Goal: Information Seeking & Learning: Learn about a topic

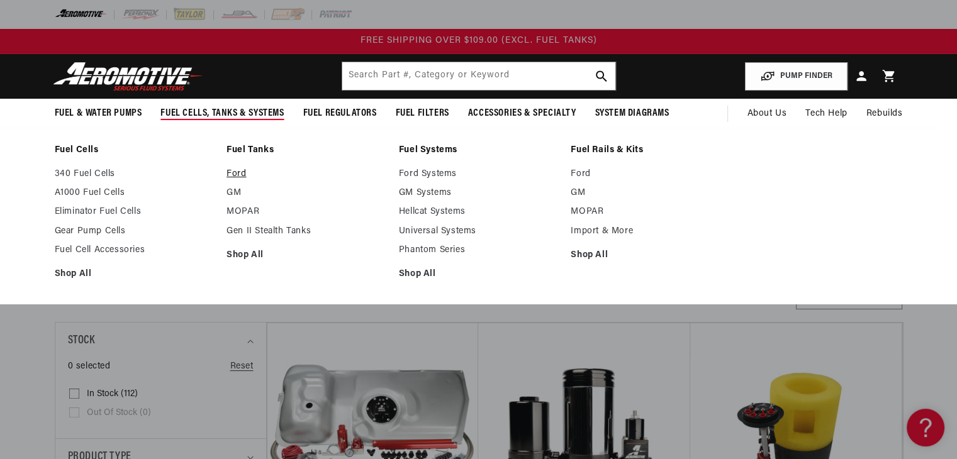
click at [239, 173] on link "Ford" at bounding box center [306, 174] width 160 height 11
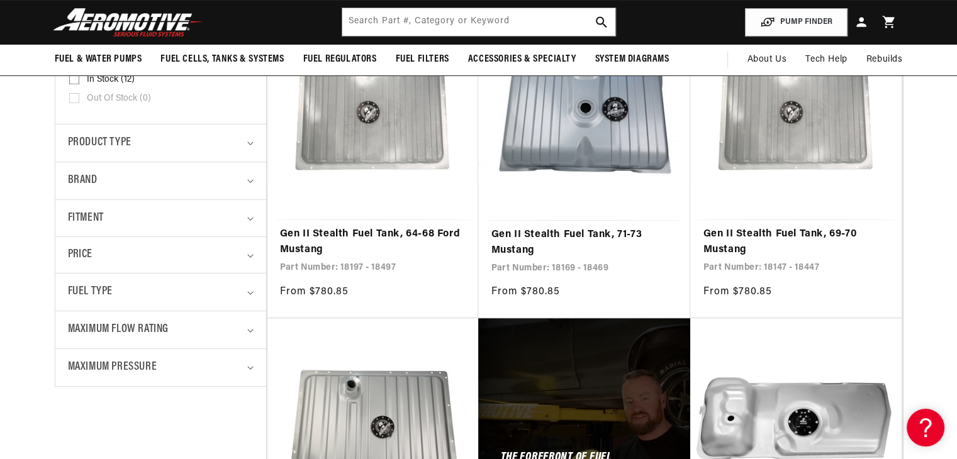
scroll to position [241, 0]
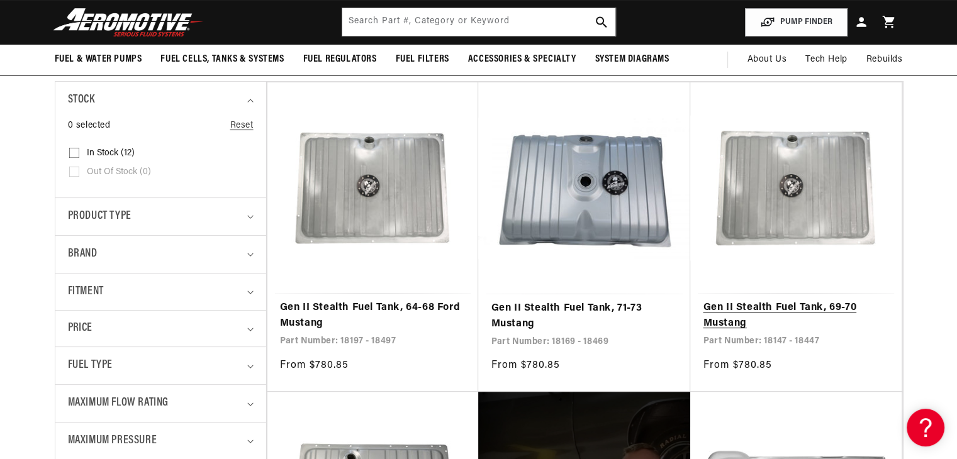
click at [808, 300] on link "Gen II Stealth Fuel Tank, 69-70 Mustang" at bounding box center [796, 316] width 186 height 32
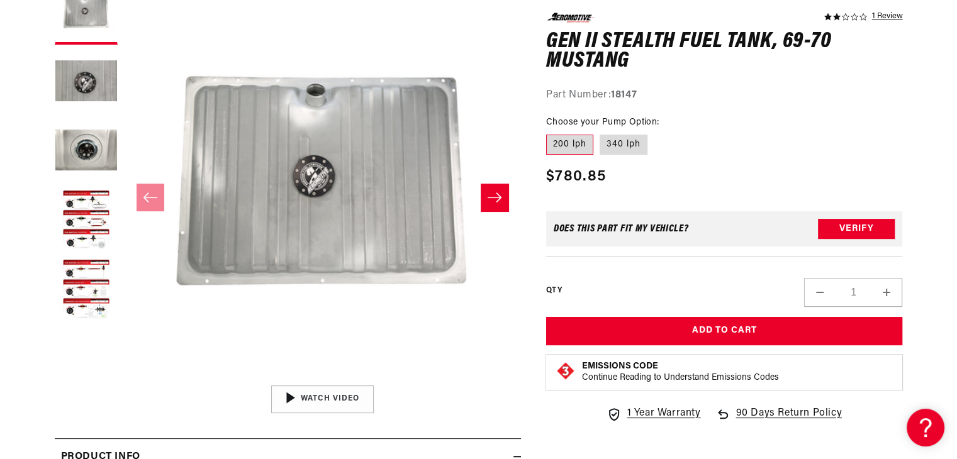
scroll to position [194, 0]
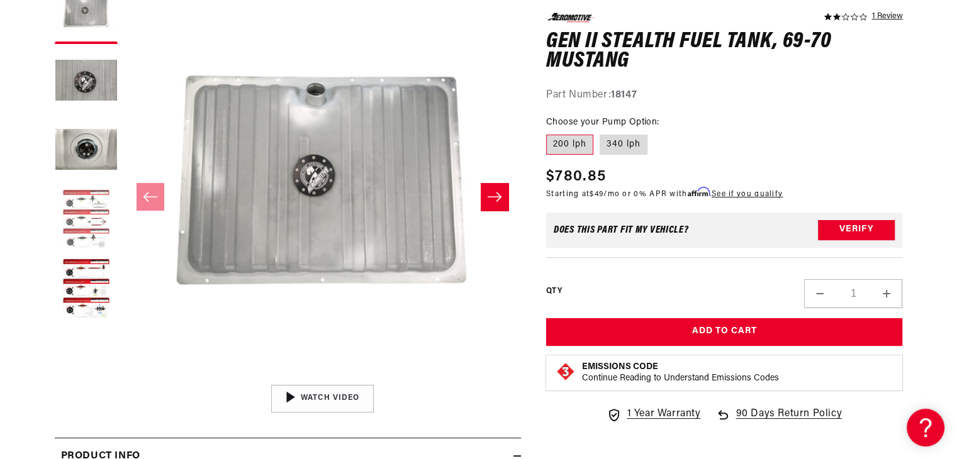
click at [81, 193] on button "Load image 4 in gallery view" at bounding box center [86, 220] width 63 height 63
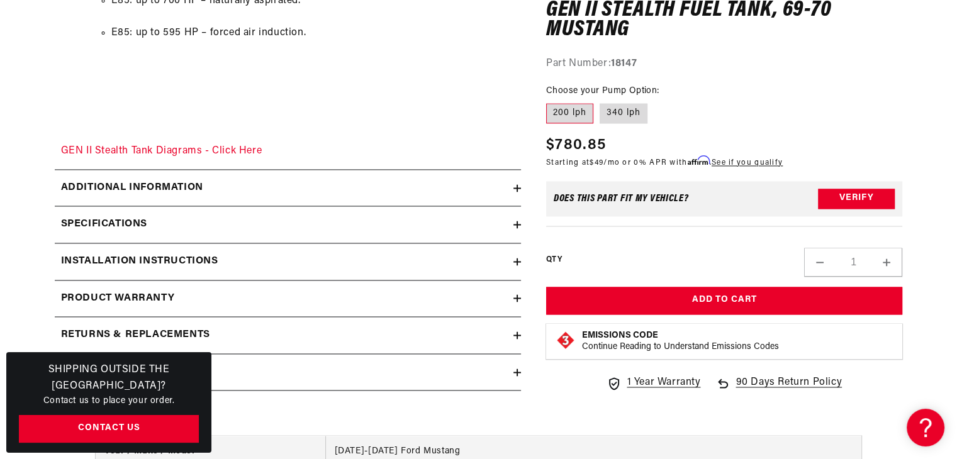
scroll to position [1879, 0]
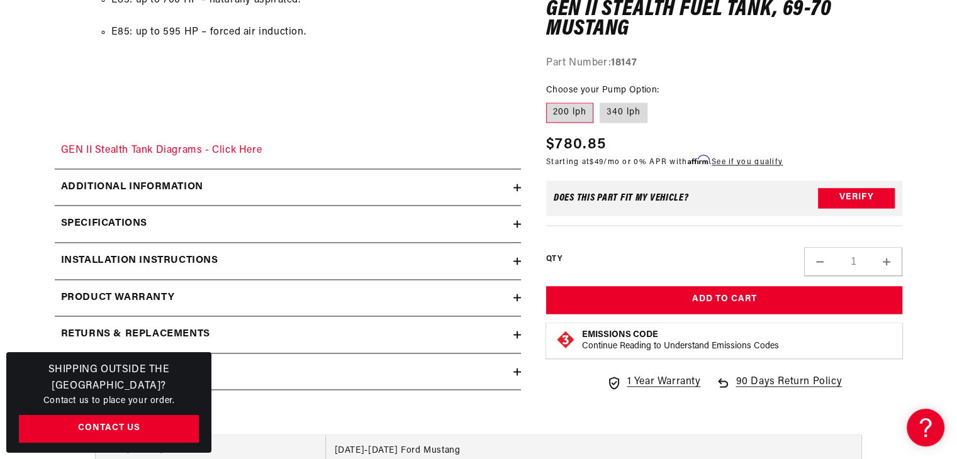
click at [514, 262] on icon at bounding box center [517, 261] width 8 height 8
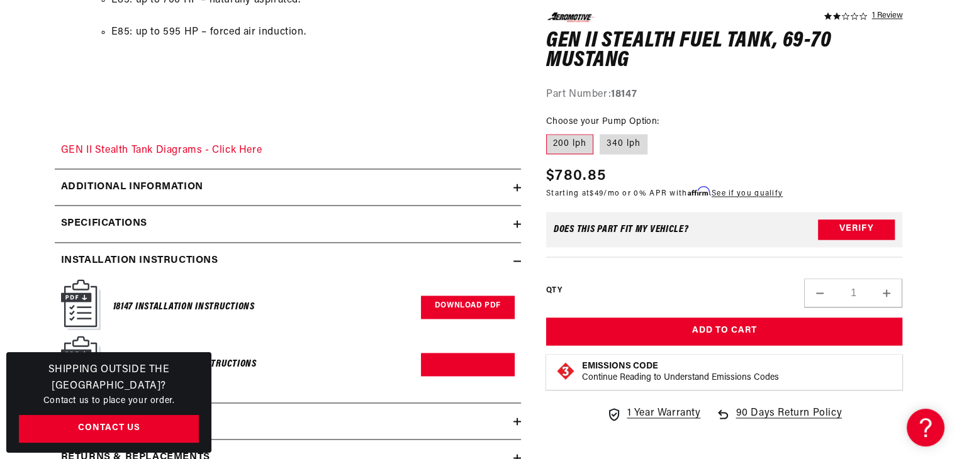
click at [458, 303] on link "Download PDF" at bounding box center [468, 307] width 94 height 23
click at [515, 222] on icon at bounding box center [517, 224] width 8 height 8
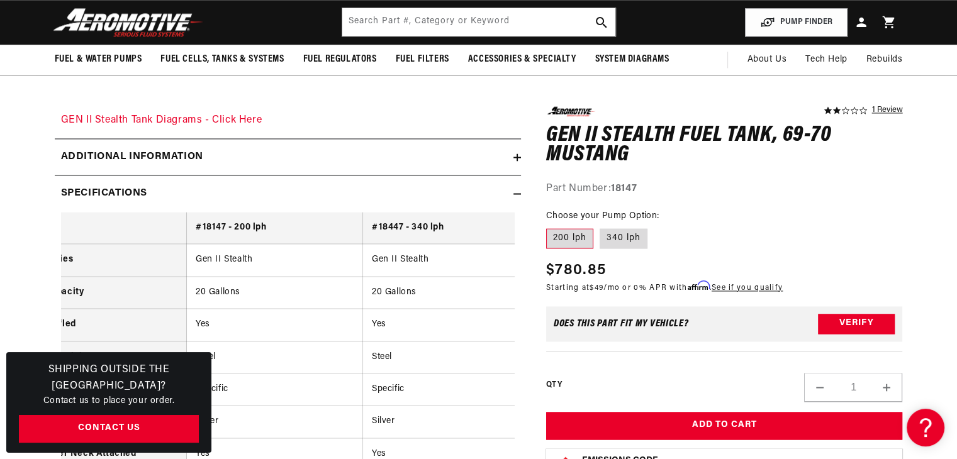
scroll to position [1909, 0]
click at [518, 192] on icon at bounding box center [517, 195] width 8 height 8
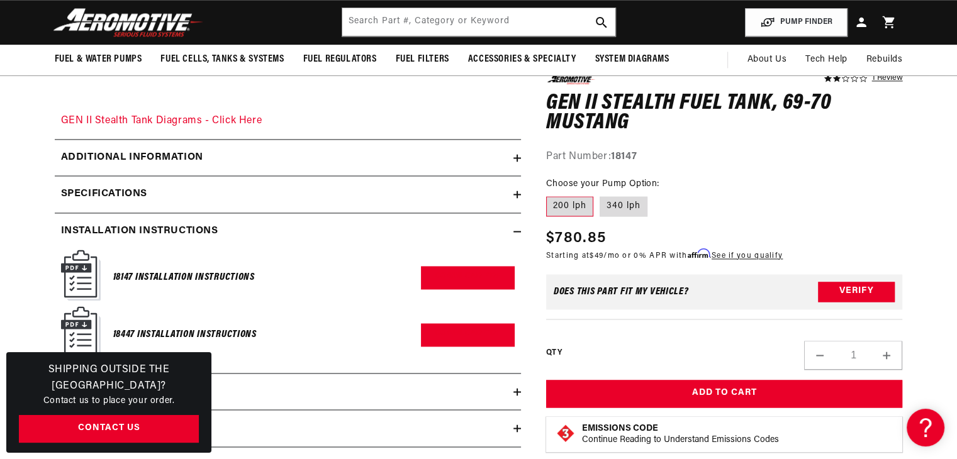
click at [518, 154] on icon at bounding box center [517, 158] width 8 height 8
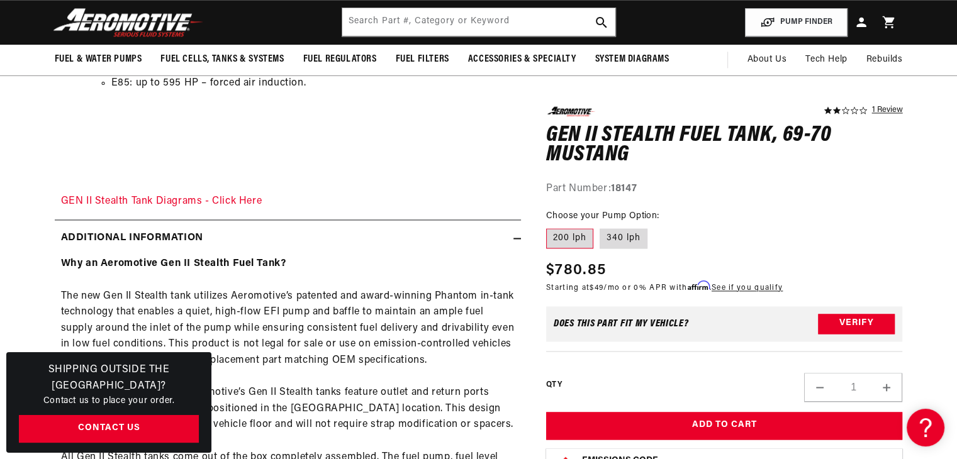
scroll to position [1827, 0]
click at [517, 240] on icon at bounding box center [517, 240] width 8 height 0
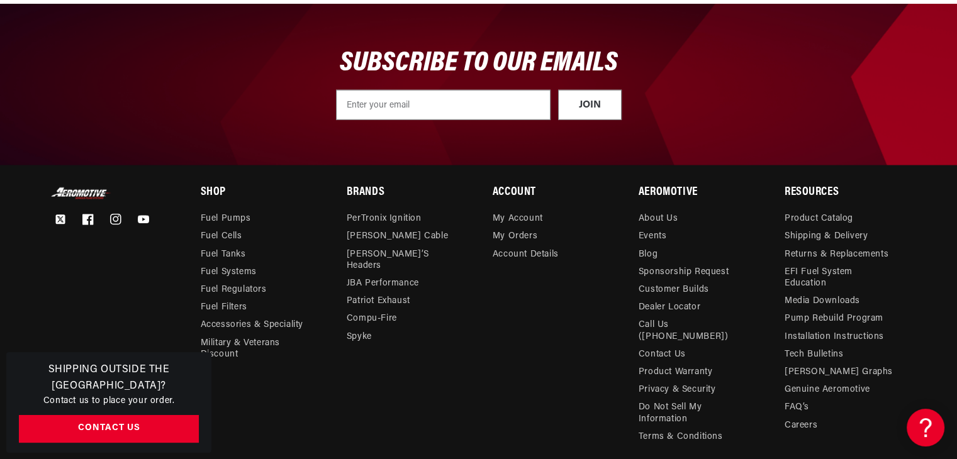
scroll to position [3490, 0]
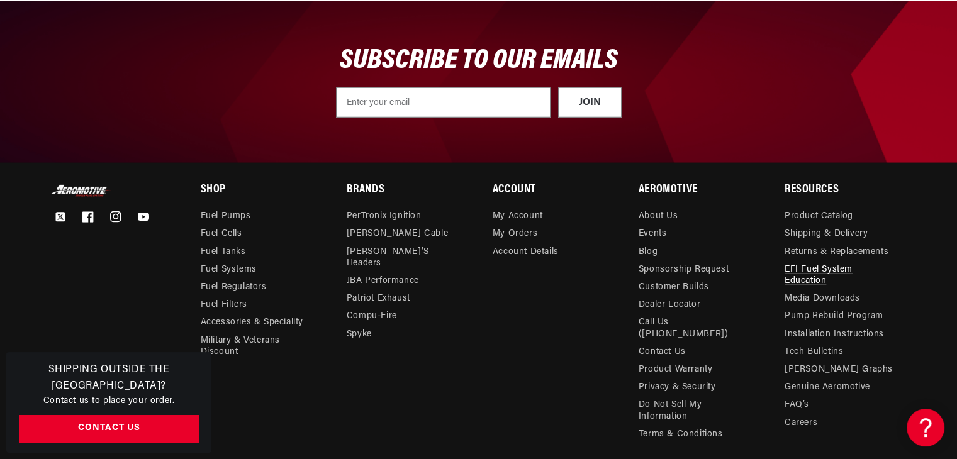
click at [841, 267] on link "EFI Fuel System Education" at bounding box center [839, 275] width 108 height 29
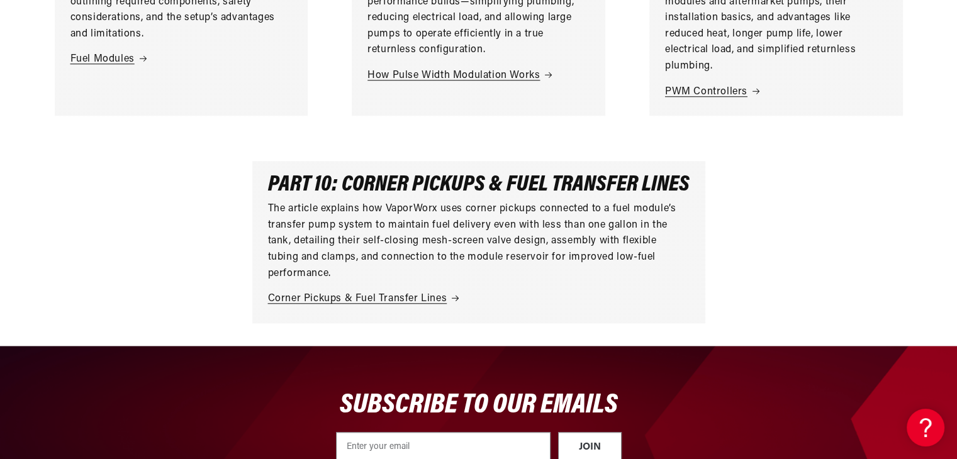
scroll to position [1189, 0]
